Goal: Contribute content

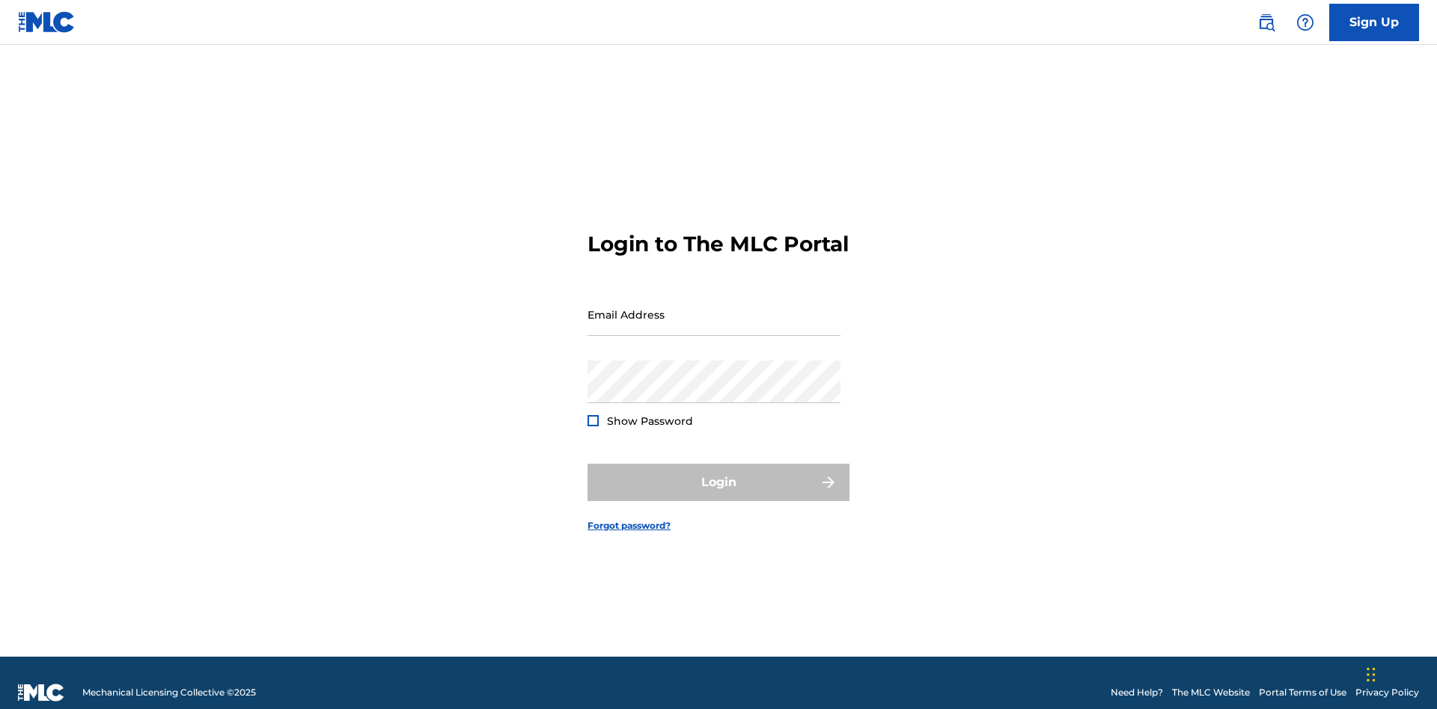
scroll to position [19, 0]
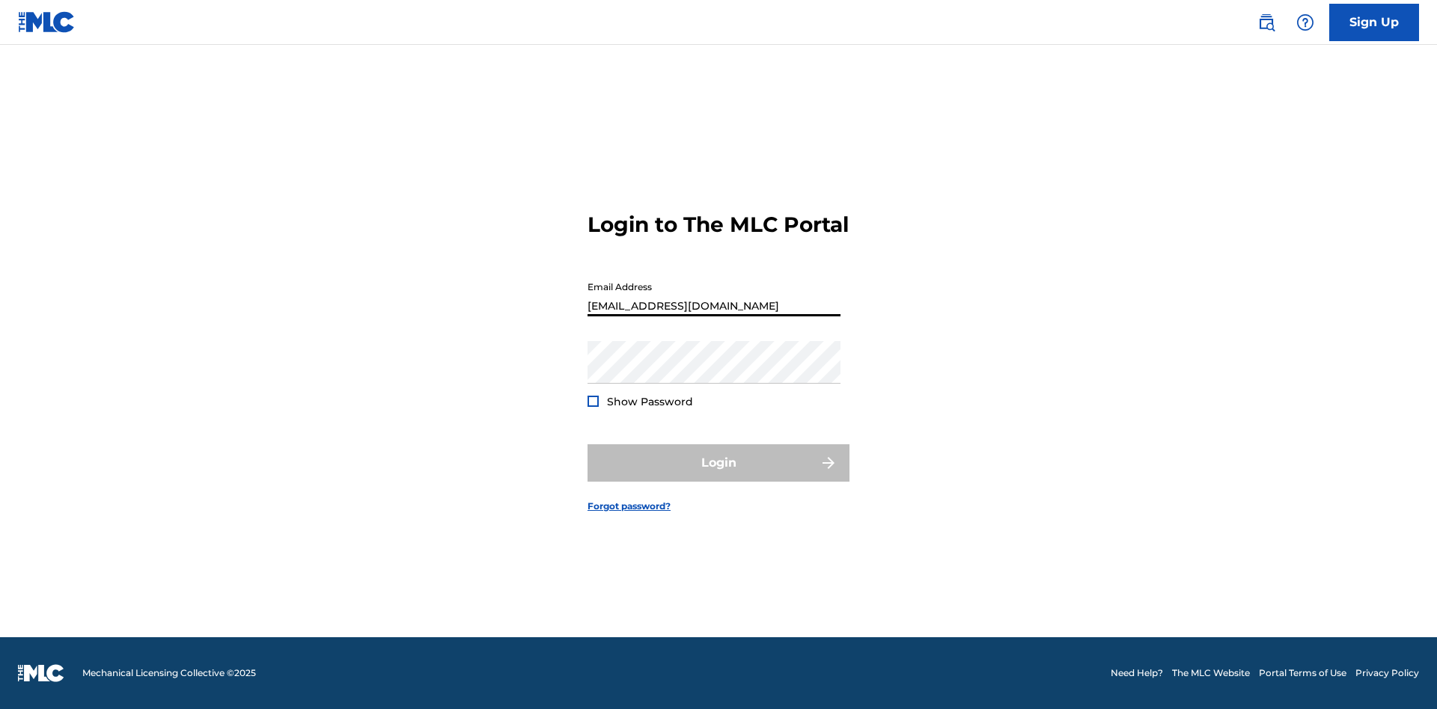
scroll to position [19, 0]
type input "[EMAIL_ADDRESS][DOMAIN_NAME]"
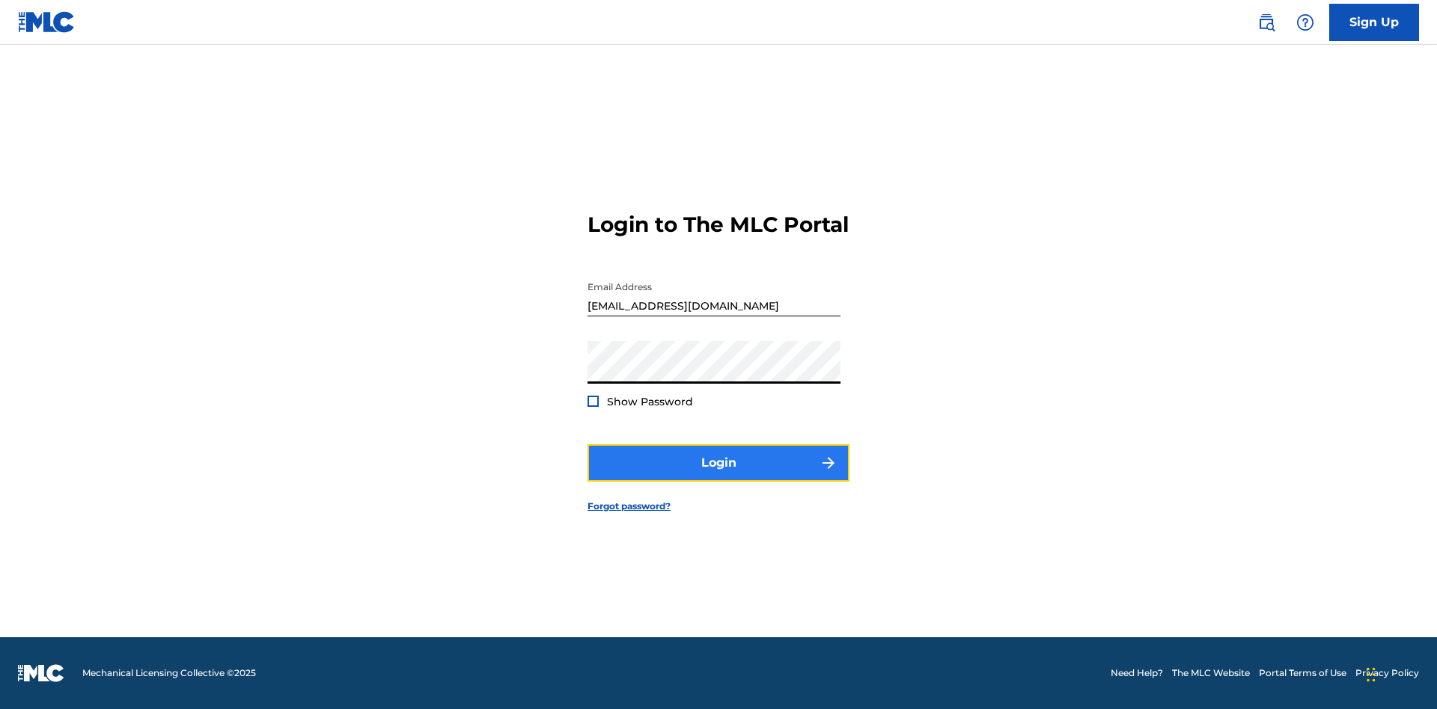
click at [718, 476] on button "Login" at bounding box center [718, 462] width 262 height 37
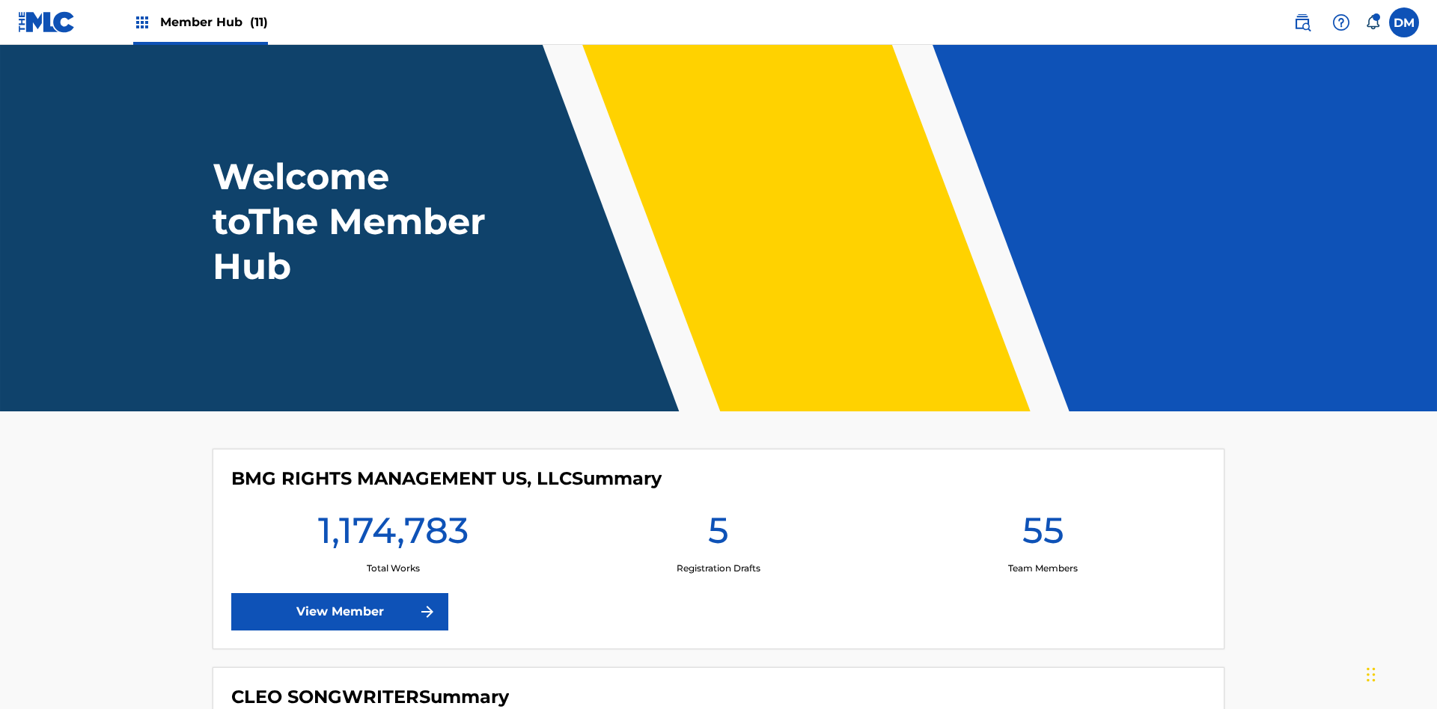
click at [213, 22] on span "Member Hub (11)" at bounding box center [214, 21] width 108 height 17
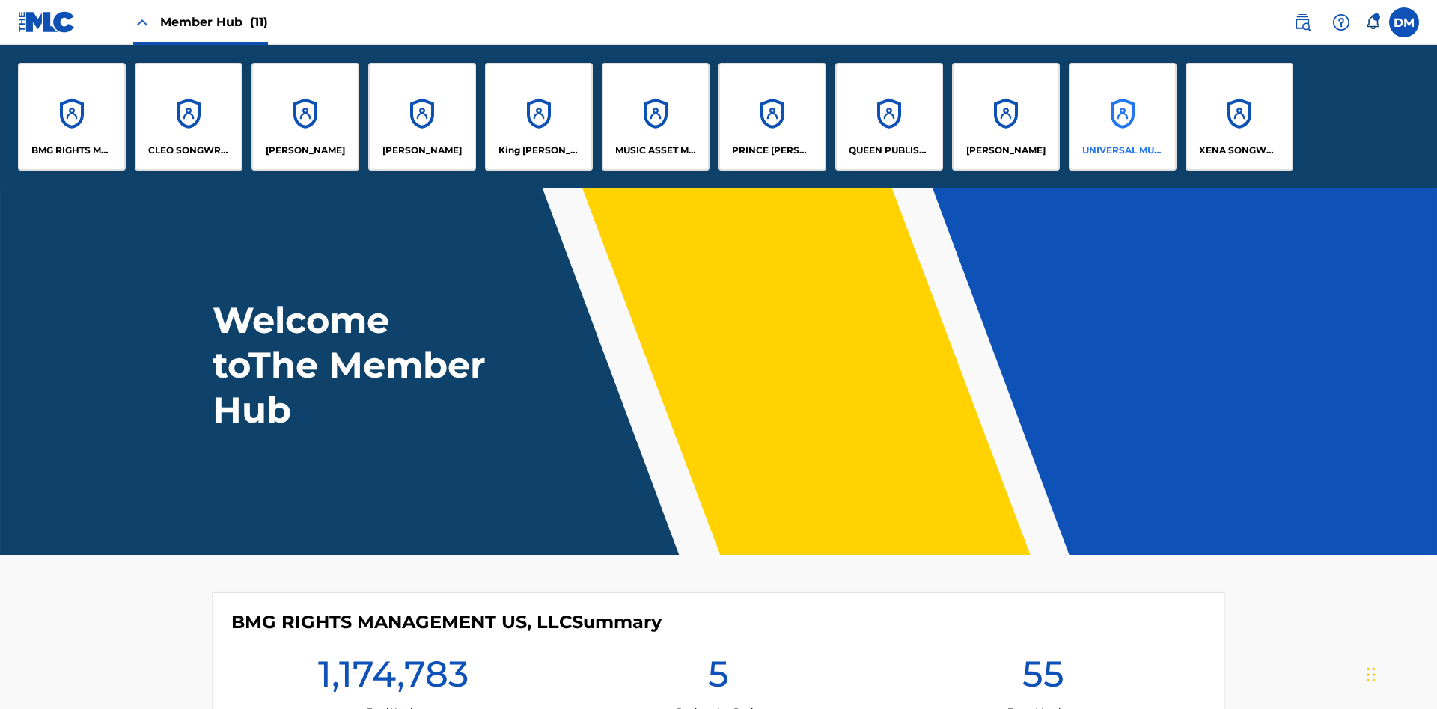
click at [1122, 150] on p "UNIVERSAL MUSIC PUB GROUP" at bounding box center [1123, 150] width 82 height 13
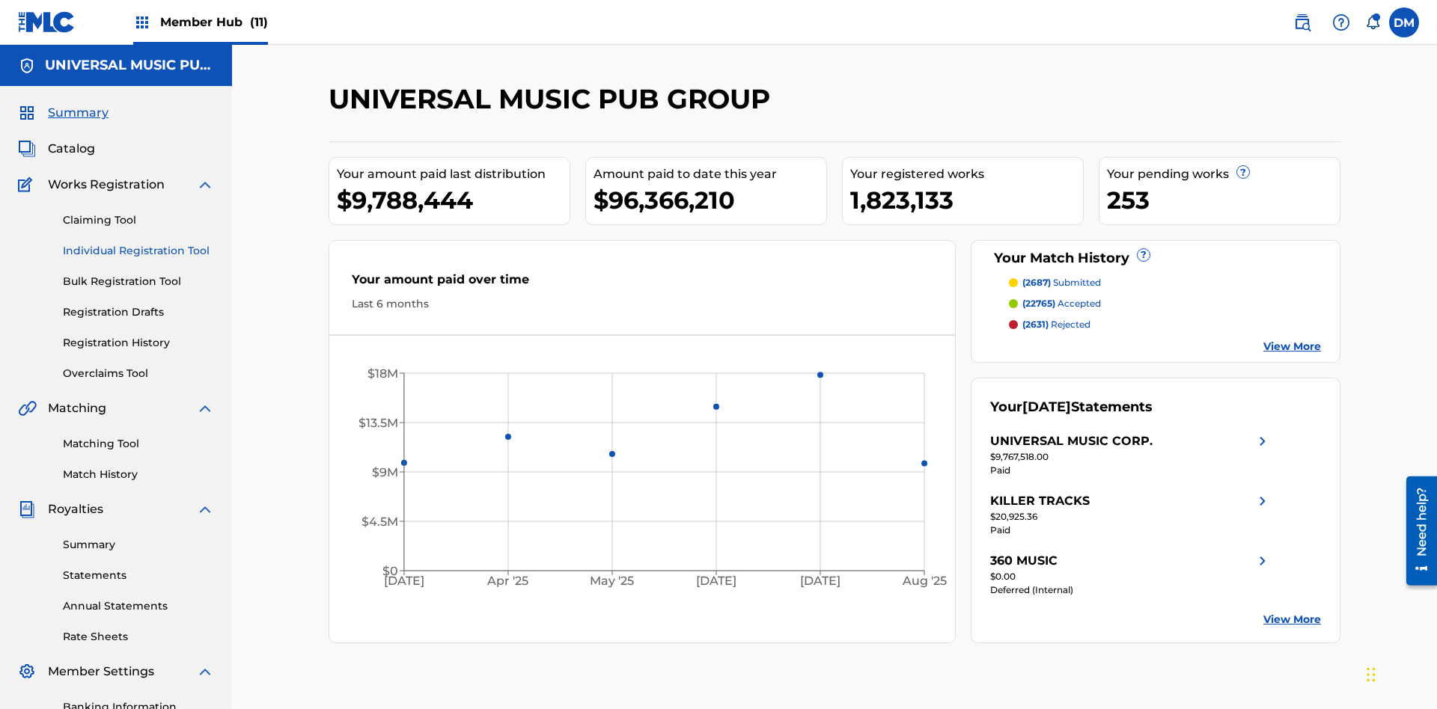
click at [138, 243] on link "Individual Registration Tool" at bounding box center [138, 251] width 151 height 16
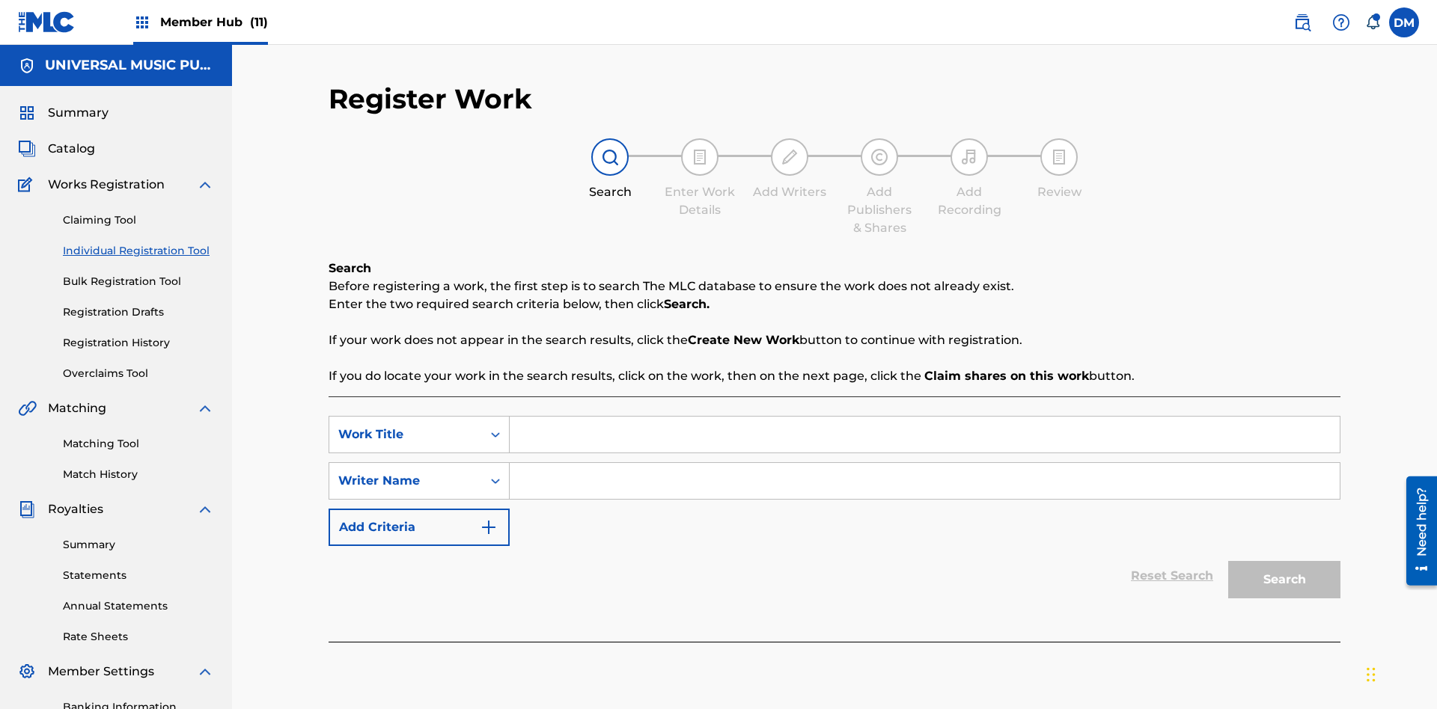
click at [924, 417] on input "Search Form" at bounding box center [925, 435] width 830 height 36
click at [924, 463] on input "Search Form" at bounding box center [925, 481] width 830 height 36
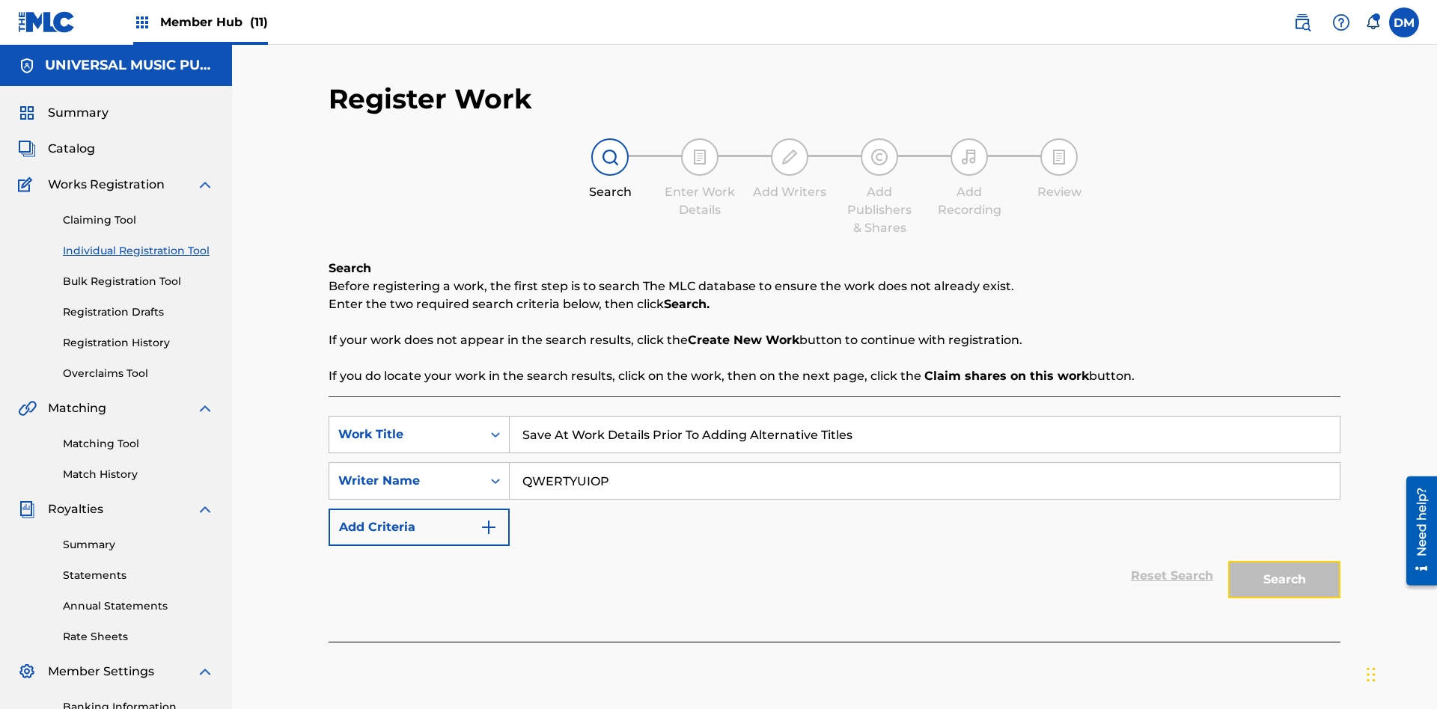
click at [1284, 561] on button "Search" at bounding box center [1284, 579] width 112 height 37
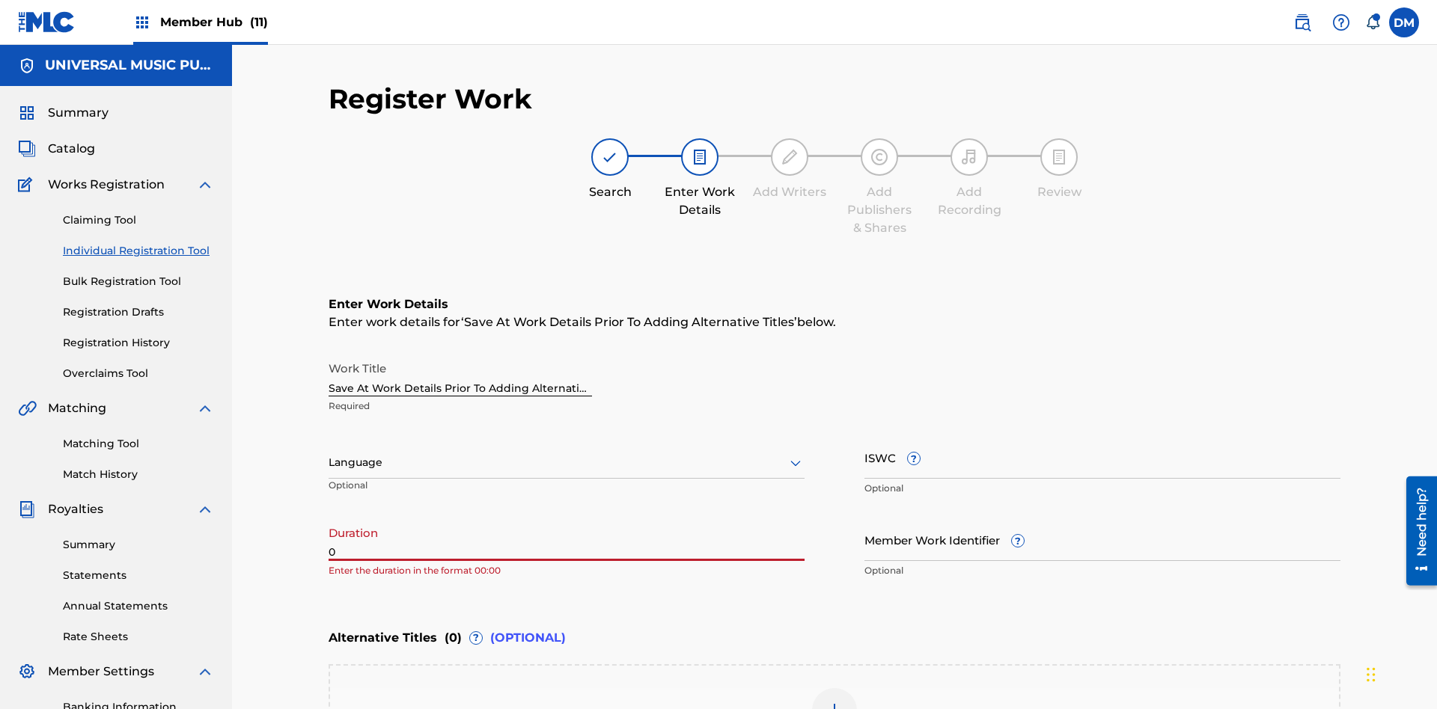
click at [566, 519] on input "0" at bounding box center [567, 540] width 476 height 43
type input "00:00"
click at [795, 454] on icon at bounding box center [795, 463] width 18 height 18
click at [1102, 519] on input "Member Work Identifier ?" at bounding box center [1102, 540] width 476 height 43
click at [1102, 436] on input "ISWC ?" at bounding box center [1102, 457] width 476 height 43
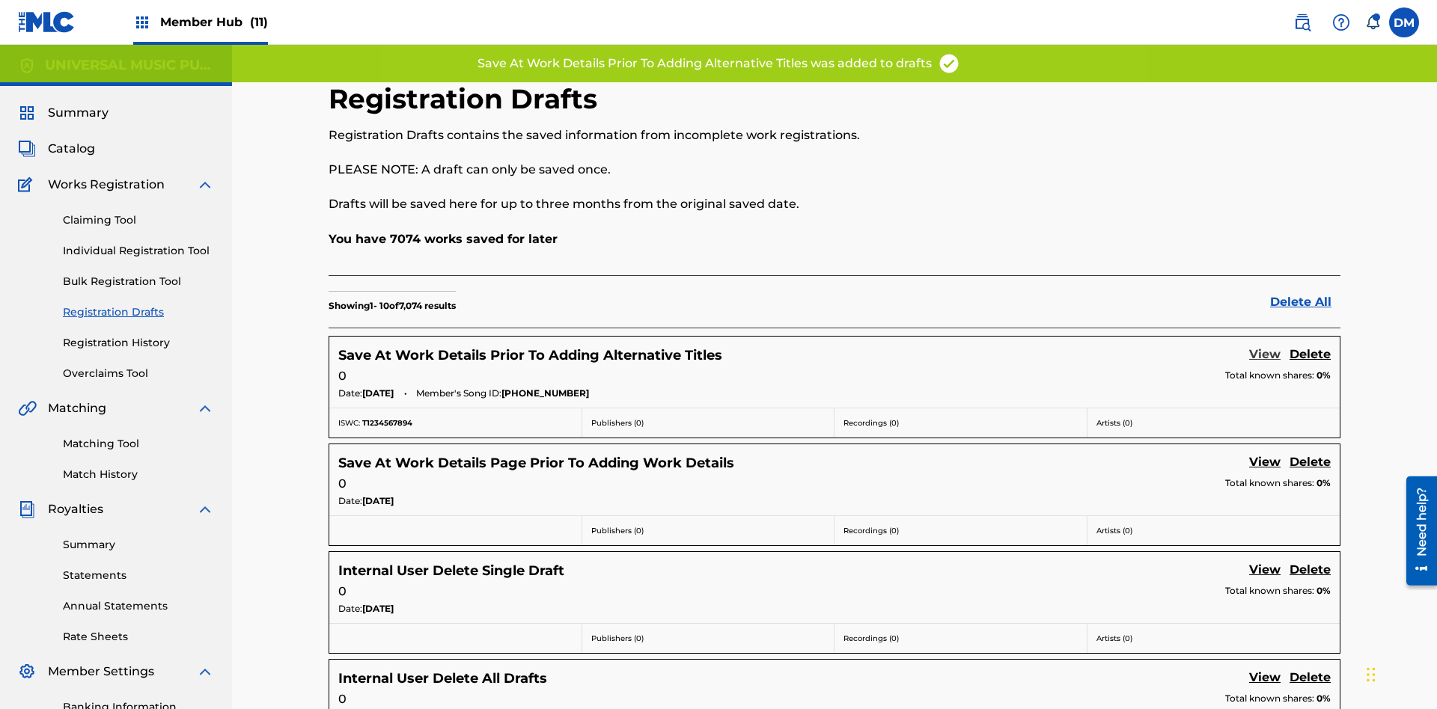
click at [1265, 346] on link "View" at bounding box center [1264, 356] width 31 height 20
